Goal: Entertainment & Leisure: Browse casually

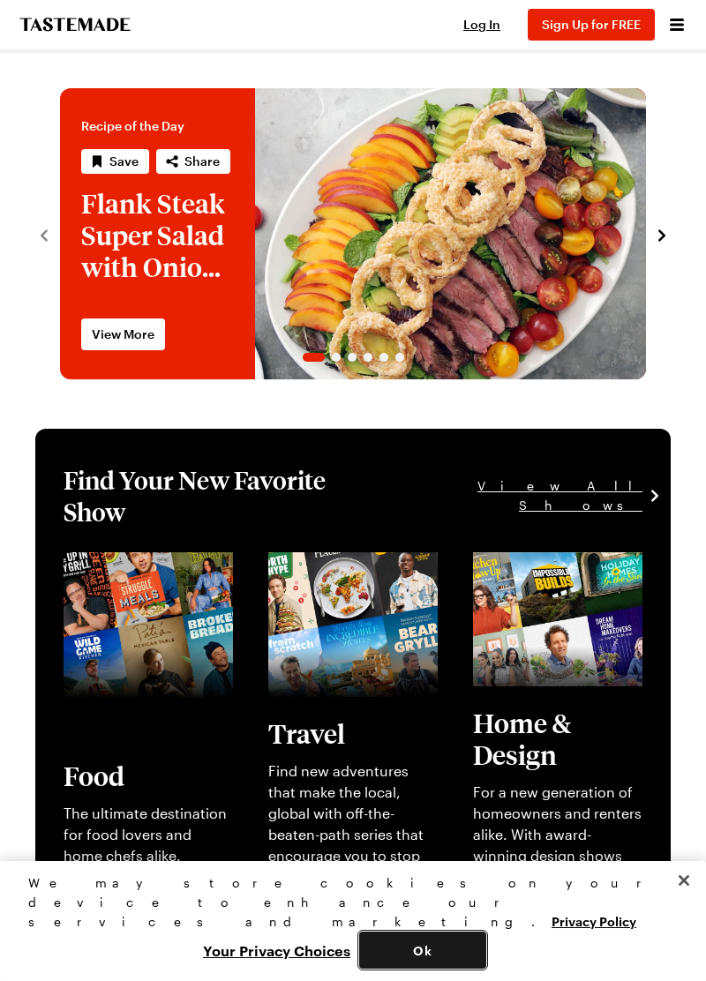
click at [418, 955] on button "Ok" at bounding box center [422, 950] width 127 height 37
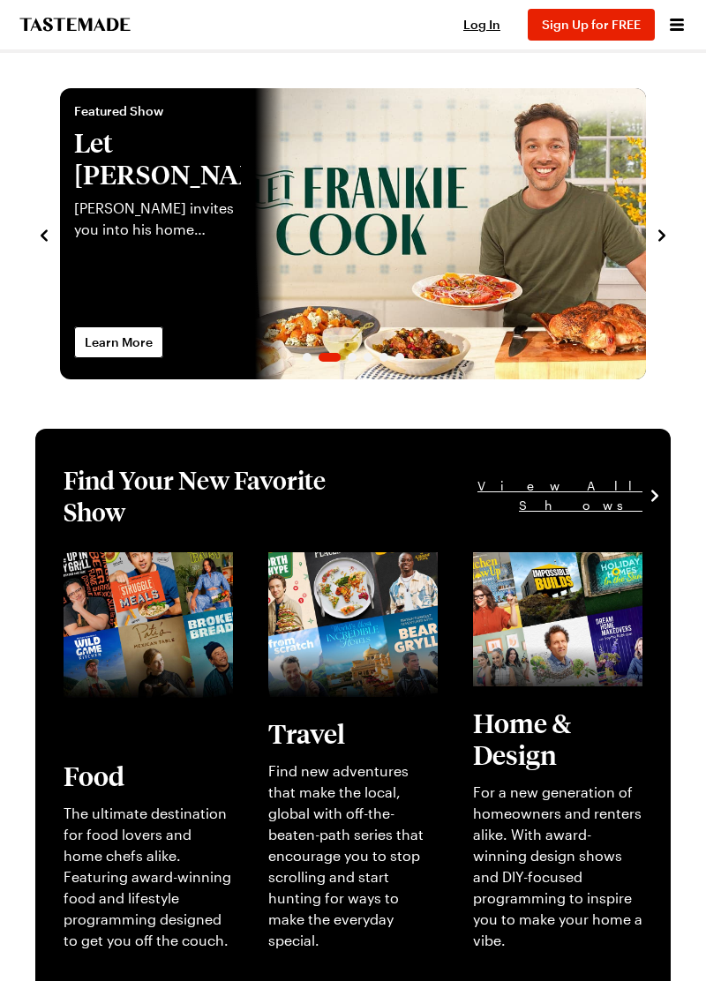
click at [678, 28] on icon "Open menu" at bounding box center [677, 25] width 14 height 12
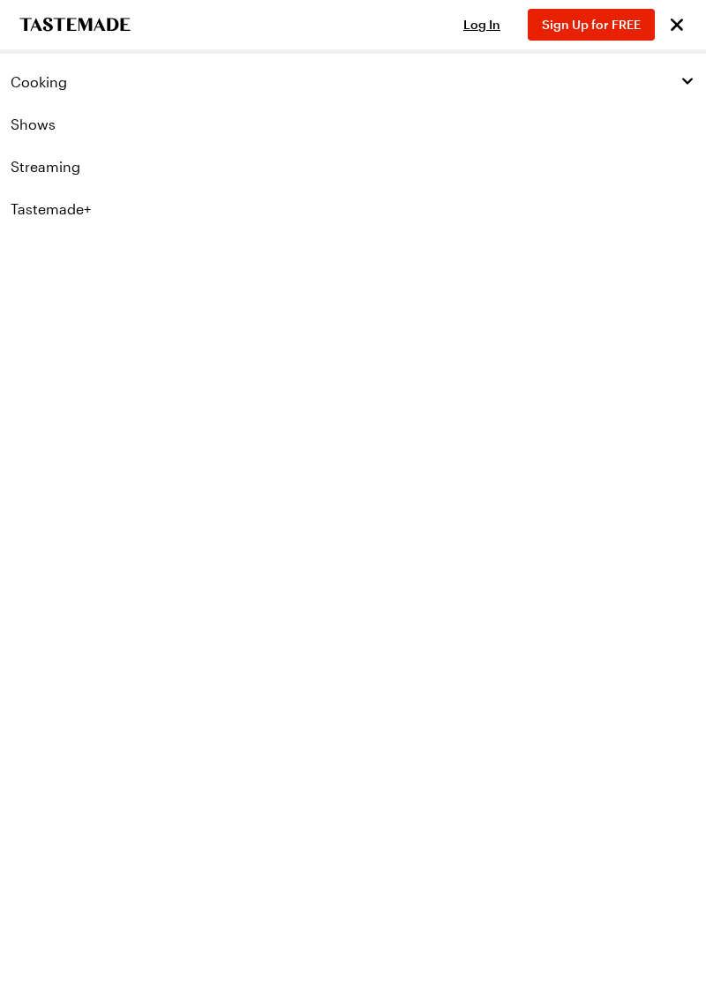
click at [683, 82] on icon "button" at bounding box center [687, 81] width 16 height 16
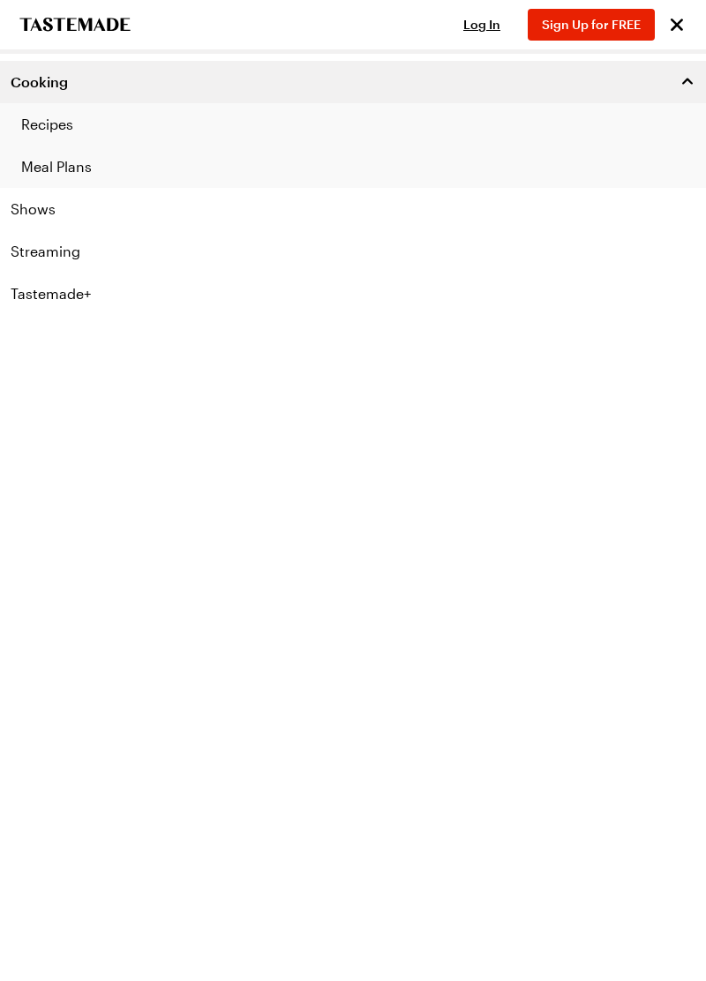
click at [683, 81] on icon "button" at bounding box center [687, 81] width 11 height 6
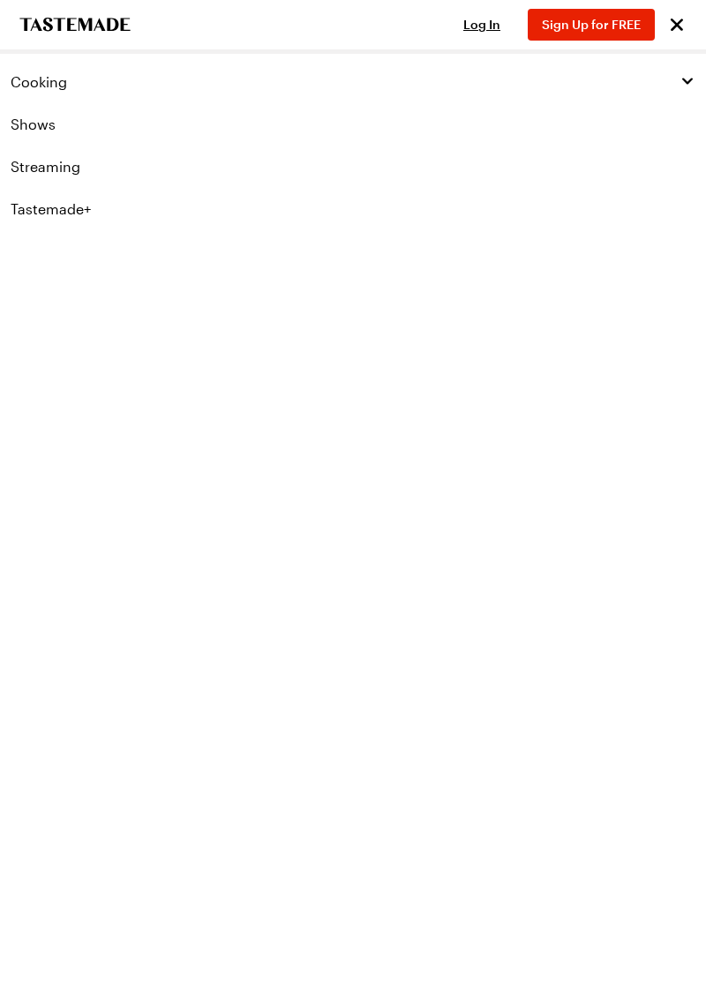
click at [49, 121] on link "Shows" at bounding box center [353, 124] width 706 height 42
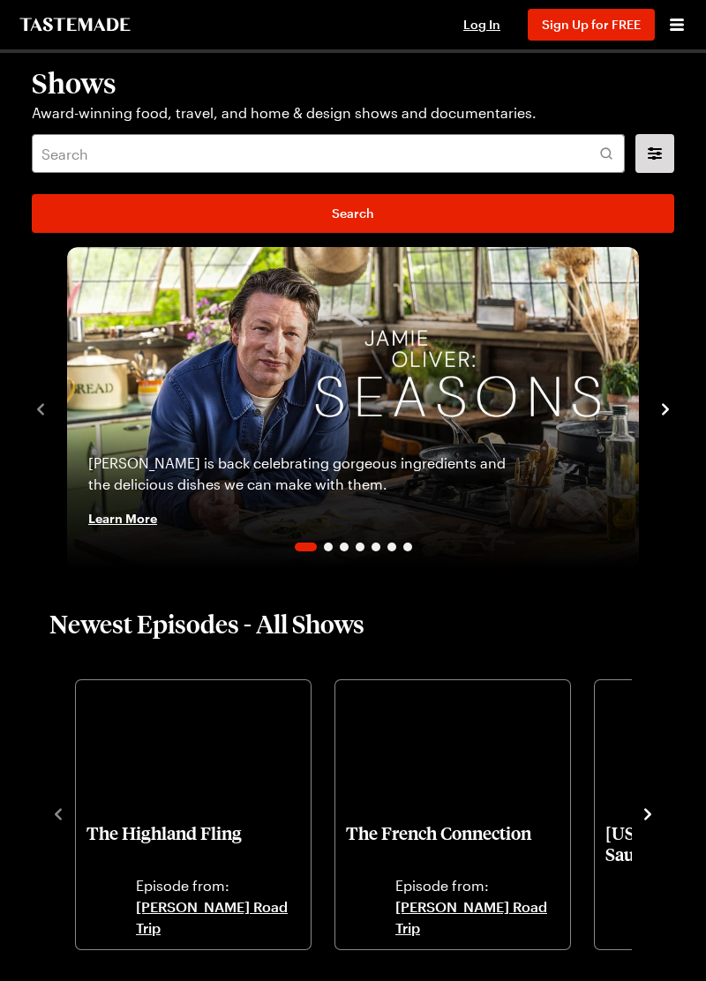
click at [690, 83] on div "Shows Award-winning food, travel, and home & design shows and documentaries. Se…" at bounding box center [353, 150] width 678 height 194
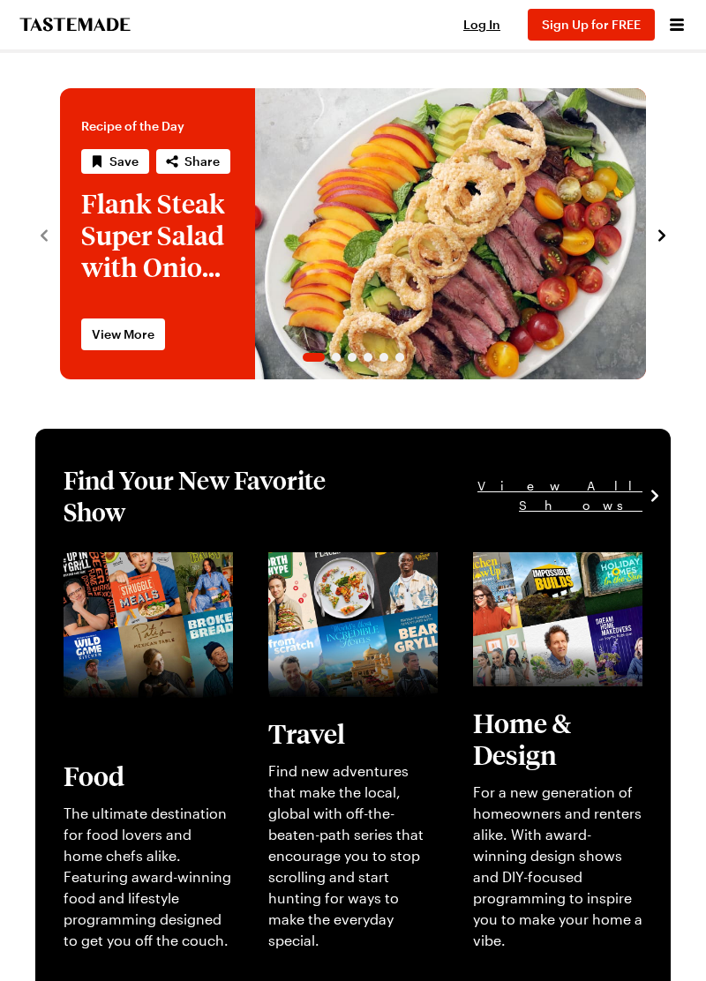
click at [676, 26] on icon "Open menu" at bounding box center [677, 25] width 14 height 12
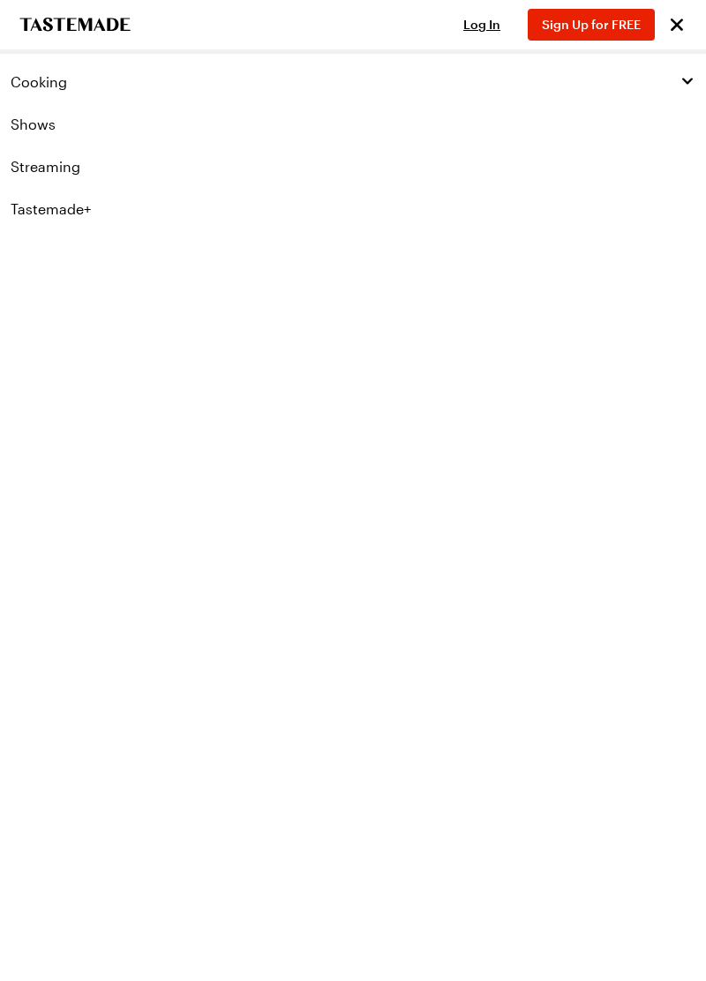
click at [46, 131] on link "Shows" at bounding box center [353, 124] width 706 height 42
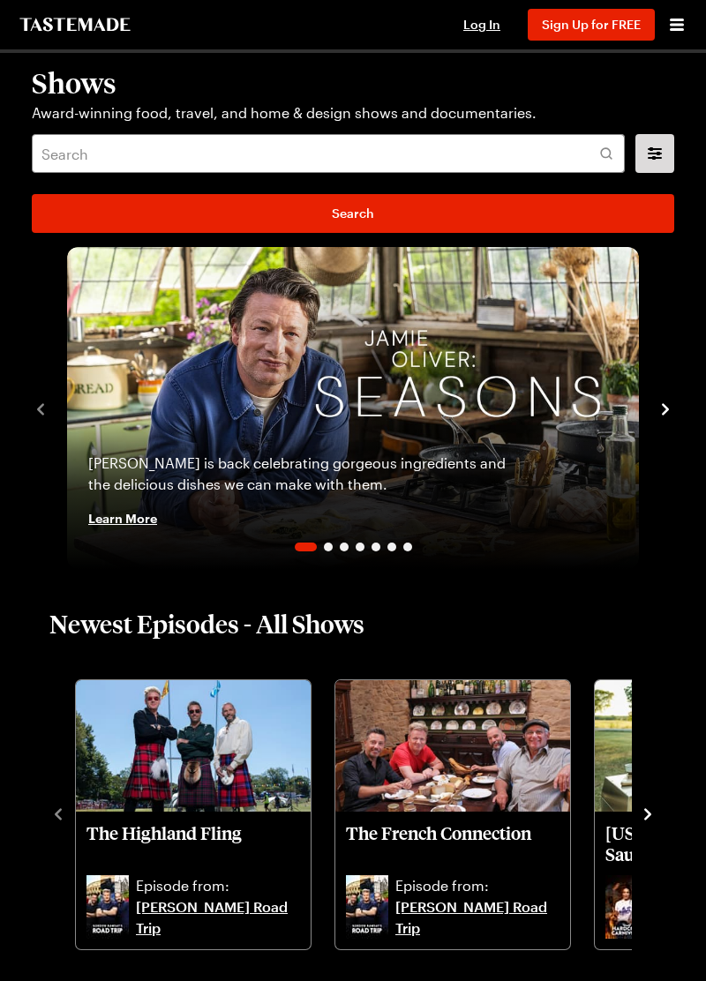
click at [664, 409] on icon "navigate to next item" at bounding box center [665, 410] width 18 height 18
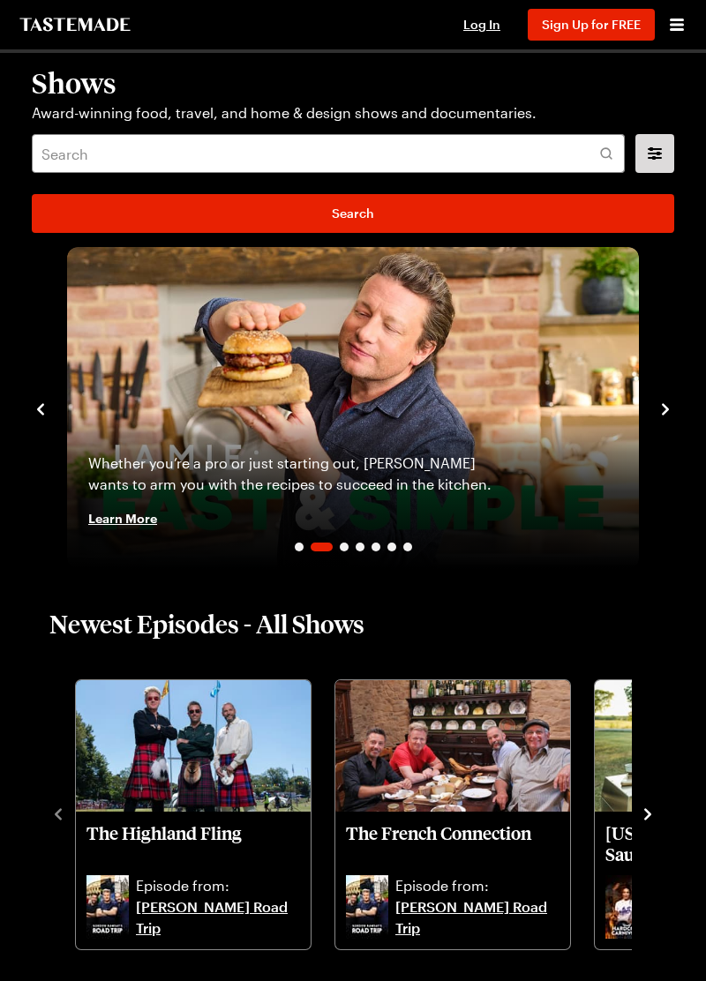
click at [663, 408] on icon "navigate to next item" at bounding box center [665, 410] width 18 height 18
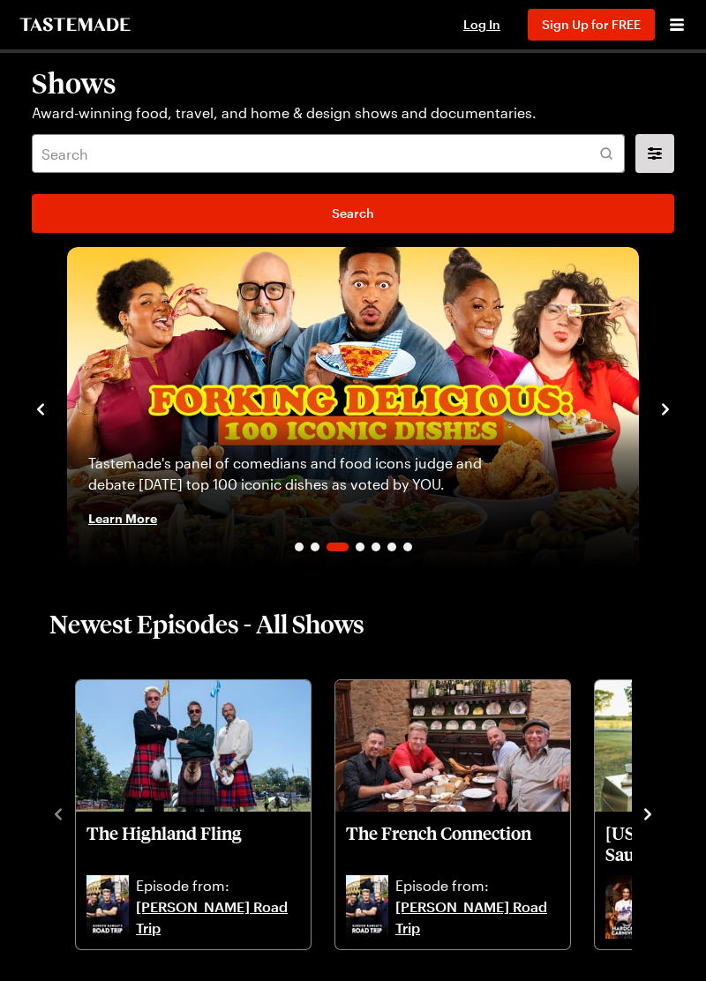
click at [665, 409] on icon "navigate to next item" at bounding box center [665, 410] width 18 height 18
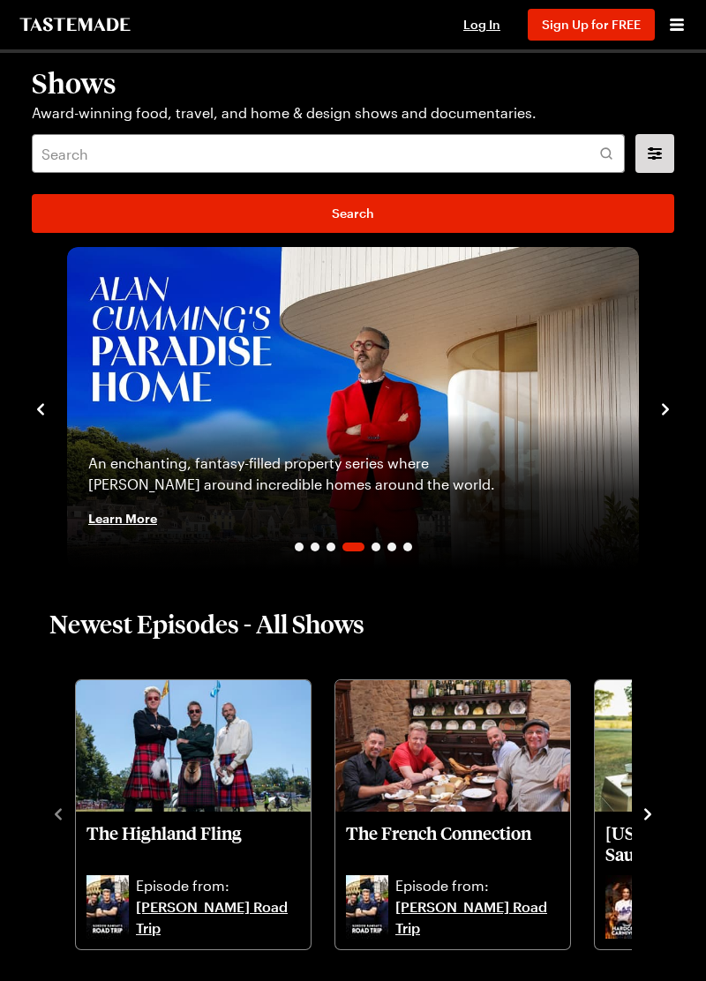
click at [665, 408] on icon "navigate to next item" at bounding box center [665, 408] width 7 height 11
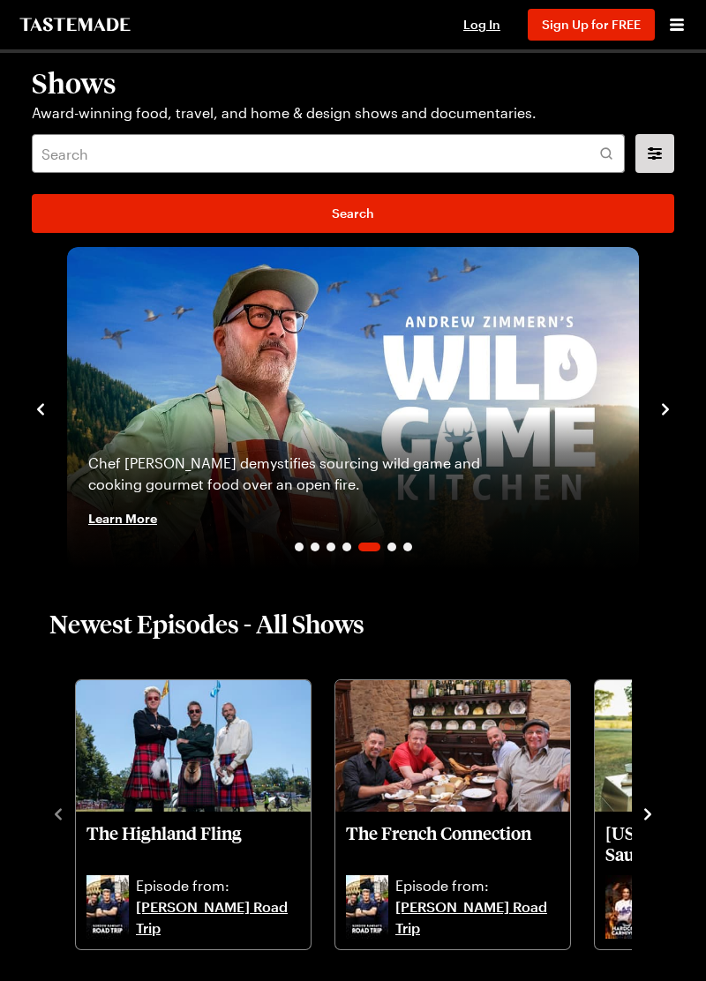
click at [665, 409] on icon "navigate to next item" at bounding box center [665, 410] width 18 height 18
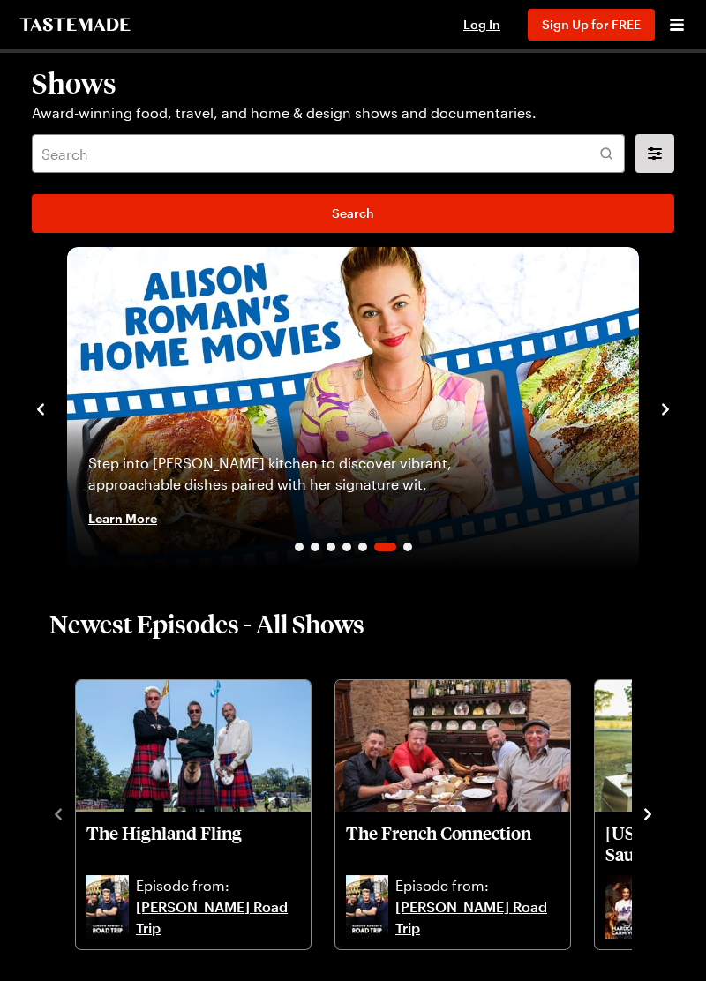
click at [671, 400] on button "navigate to next item" at bounding box center [665, 407] width 18 height 21
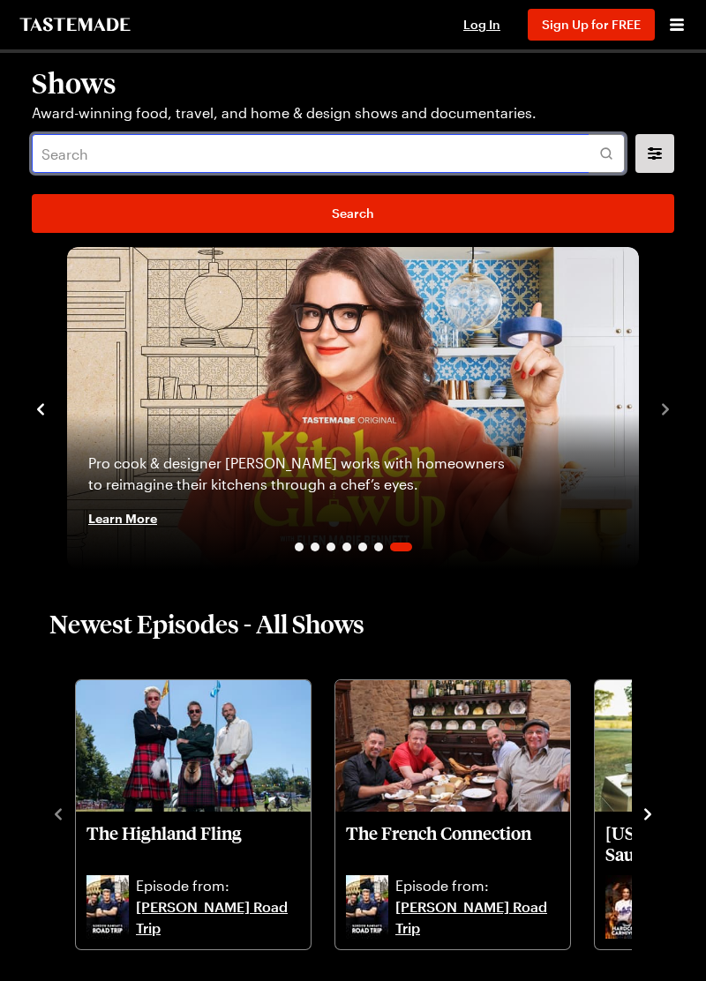
click at [148, 152] on input "text" at bounding box center [328, 153] width 593 height 39
type input "[PERSON_NAME]"
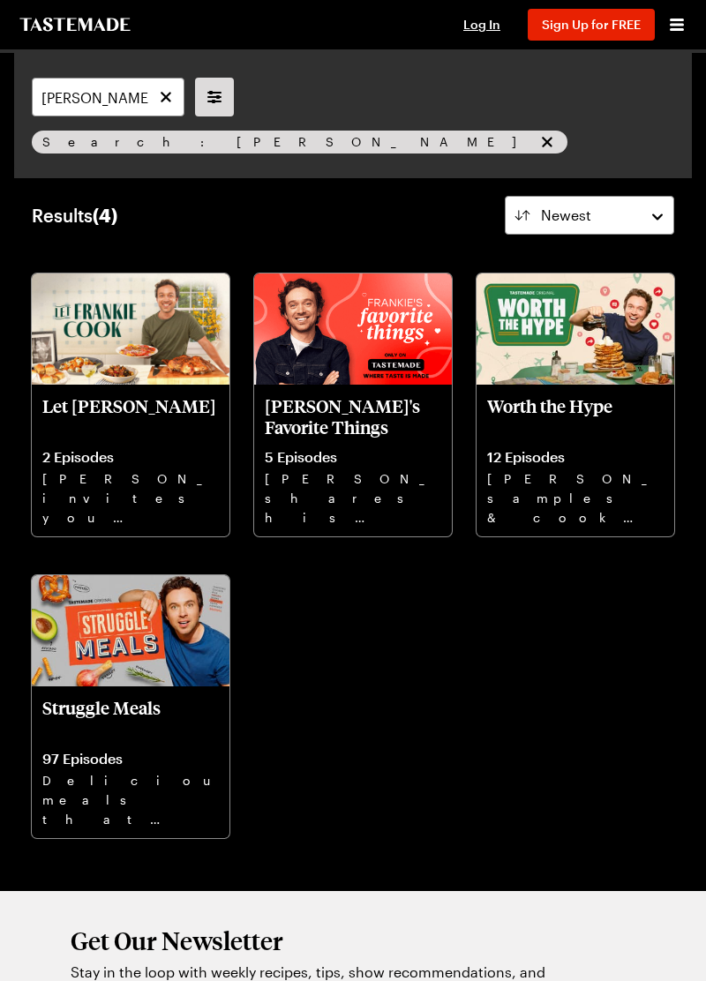
click at [331, 401] on p "[PERSON_NAME]'s Favorite Things" at bounding box center [353, 416] width 176 height 42
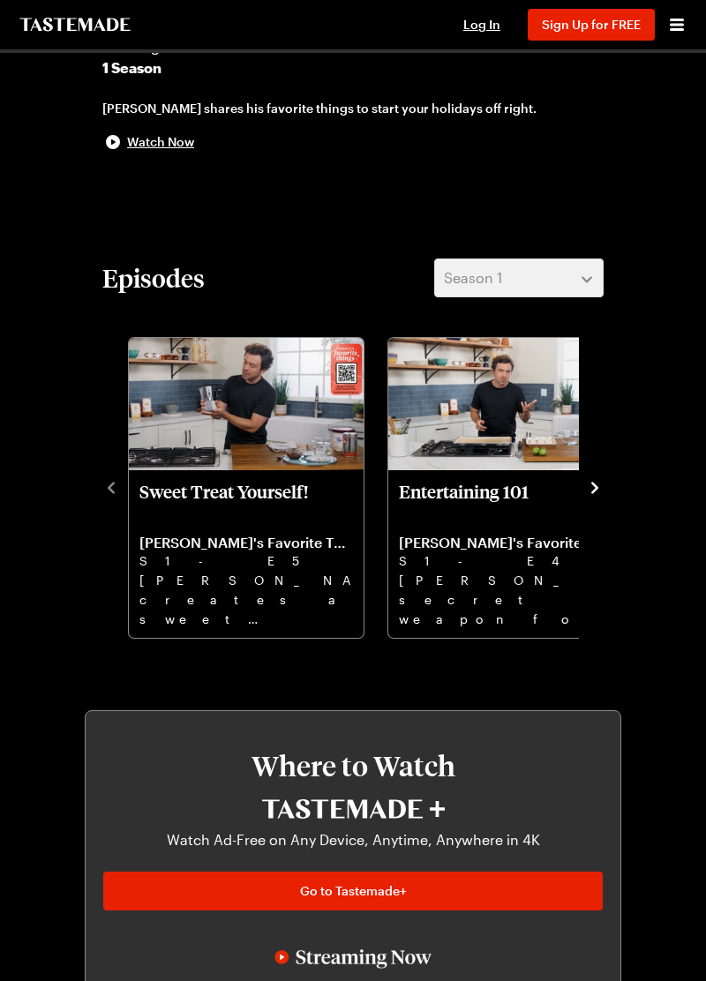
scroll to position [429, 0]
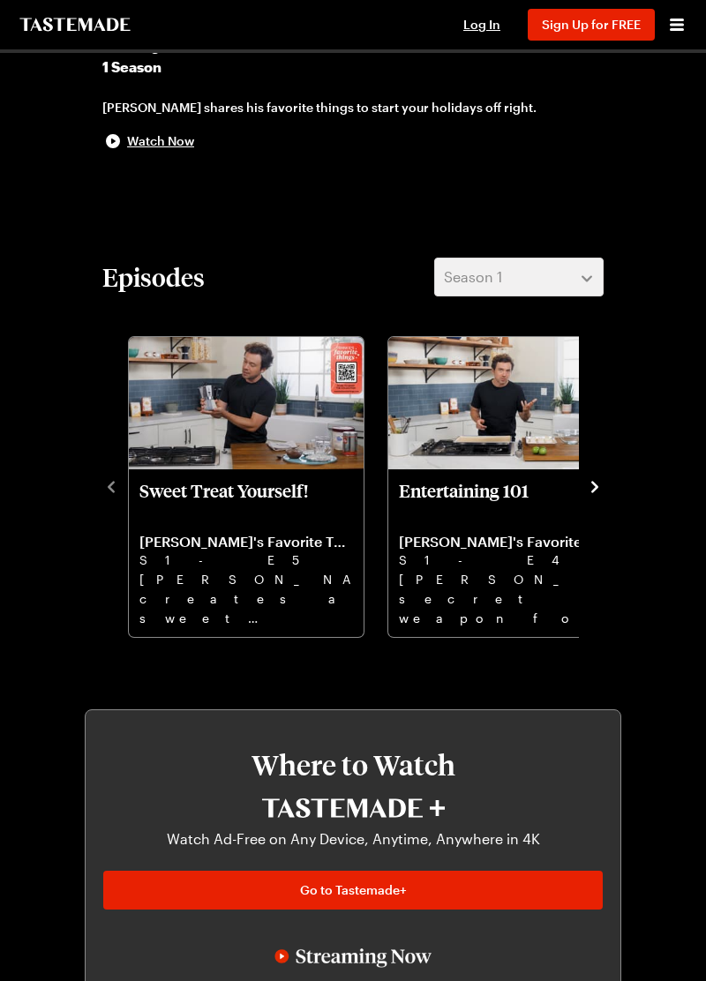
click at [595, 490] on icon "navigate to next item" at bounding box center [594, 486] width 7 height 11
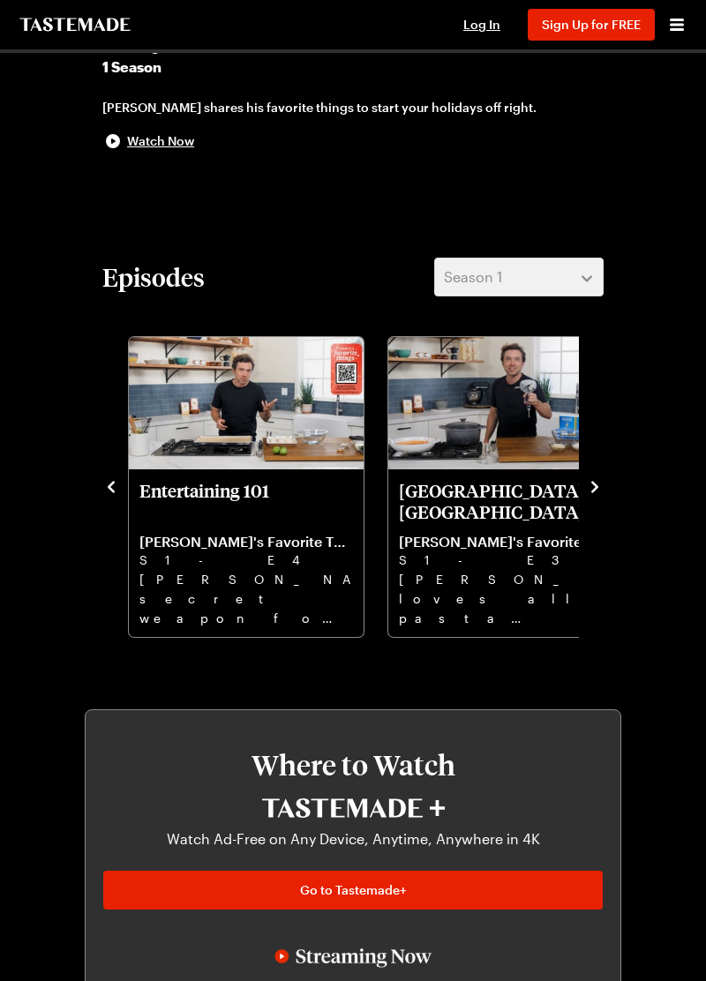
click at [595, 486] on icon "navigate to next item" at bounding box center [595, 487] width 18 height 18
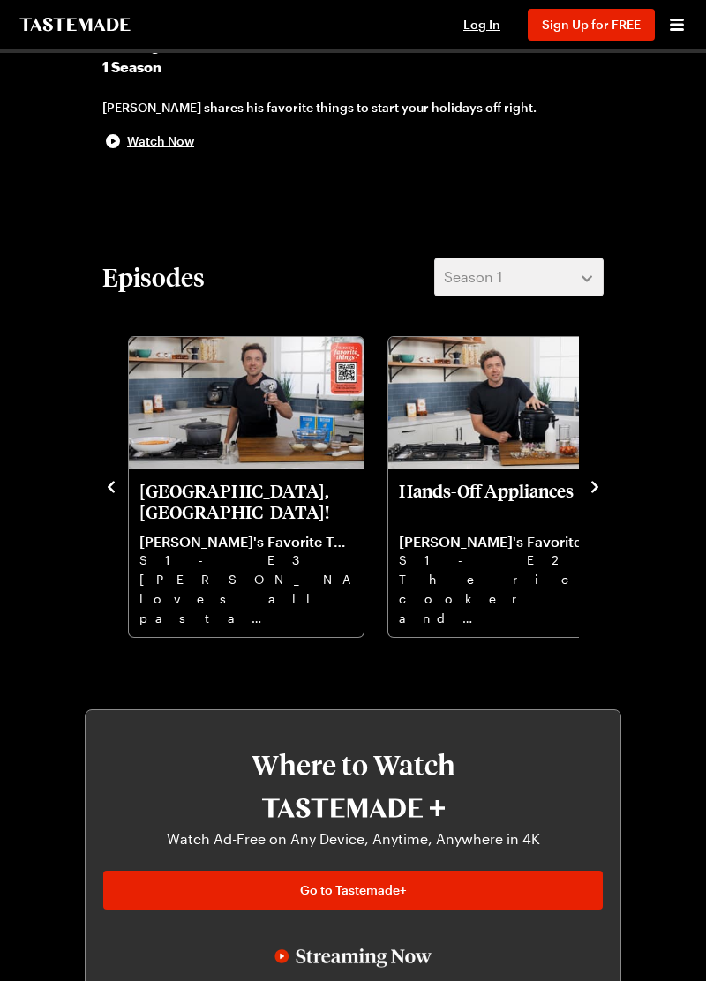
click at [595, 486] on icon "navigate to next item" at bounding box center [595, 487] width 18 height 18
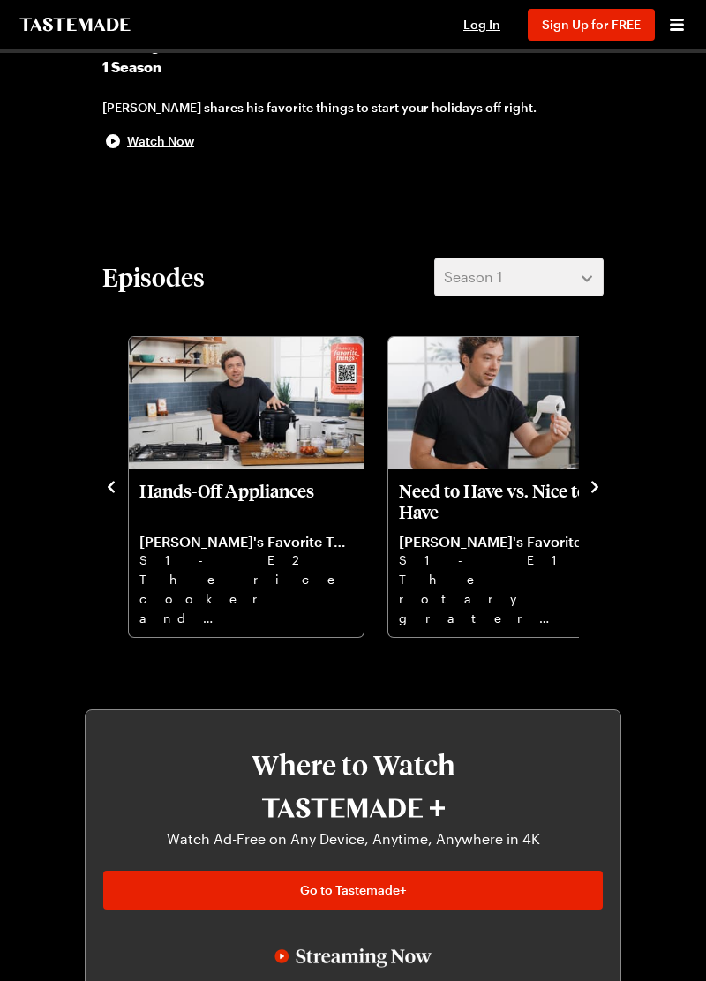
click at [603, 489] on icon "navigate to next item" at bounding box center [595, 487] width 18 height 18
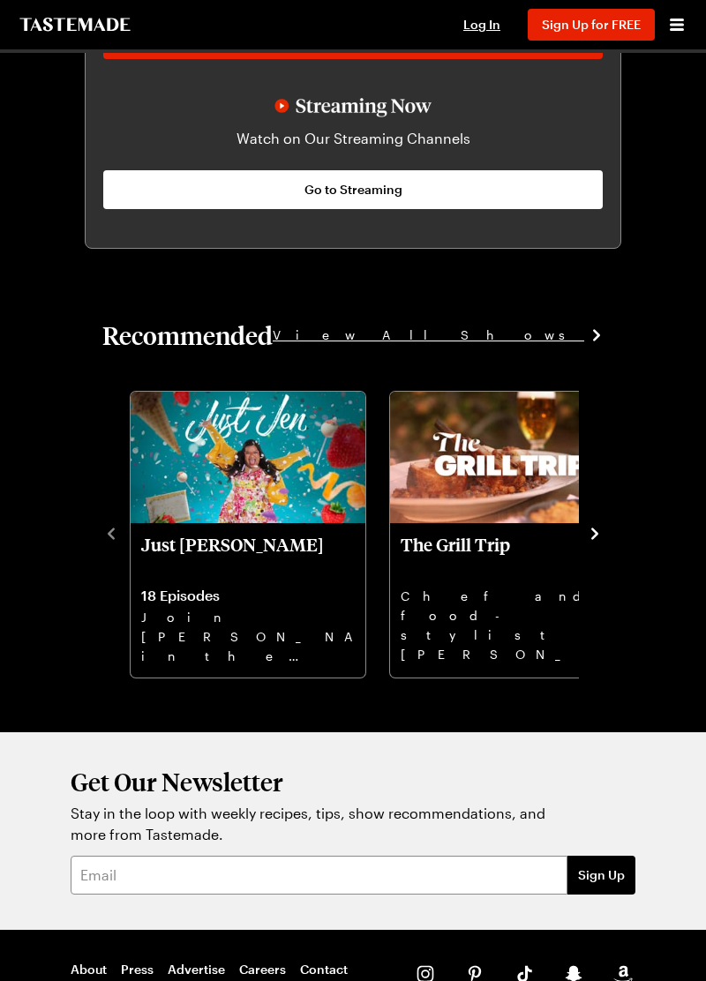
scroll to position [1369, 0]
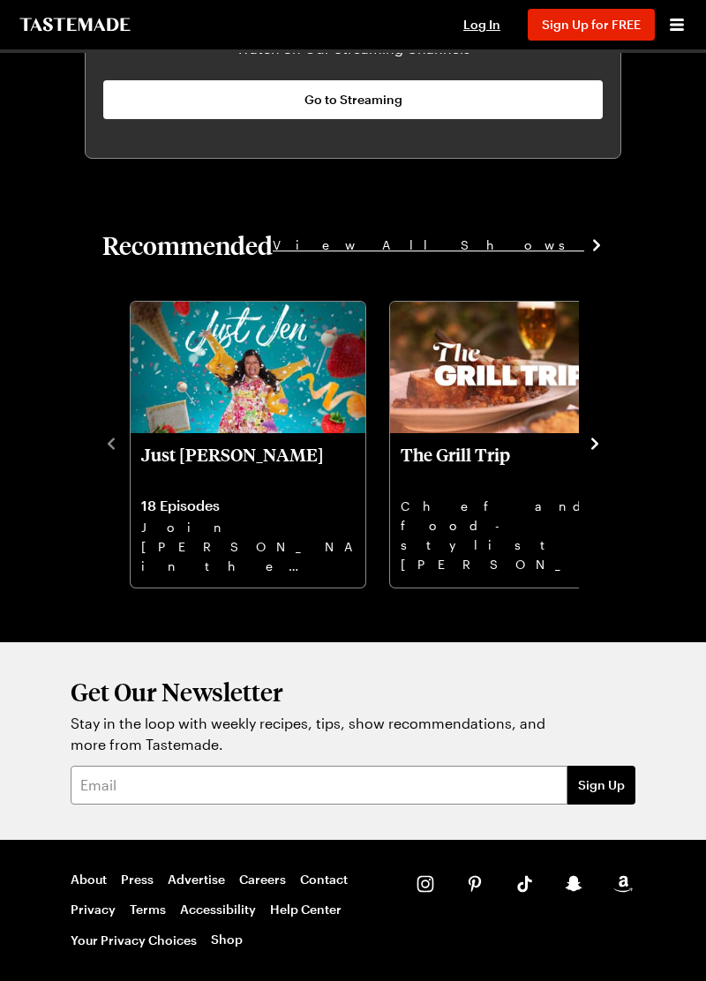
click at [226, 941] on link "Shop" at bounding box center [227, 941] width 32 height 18
